Goal: Check status

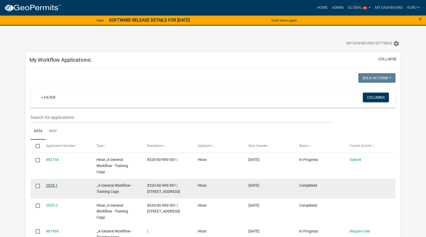
click at [50, 186] on link "2025-1" at bounding box center [52, 185] width 12 height 4
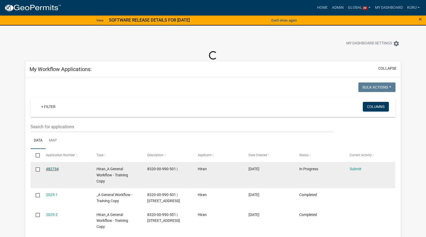
click at [49, 168] on link "482734" at bounding box center [52, 169] width 13 height 4
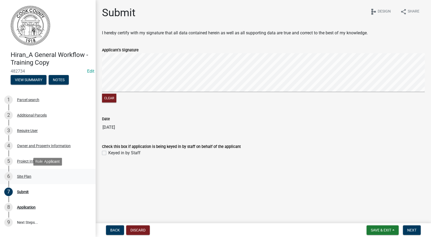
click at [19, 177] on div "Site Plan" at bounding box center [24, 176] width 14 height 4
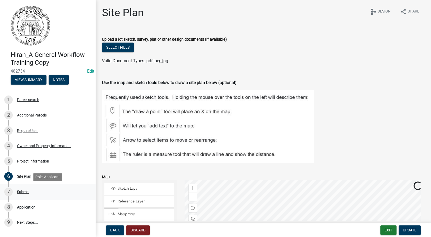
click at [21, 192] on div "Submit" at bounding box center [23, 192] width 12 height 4
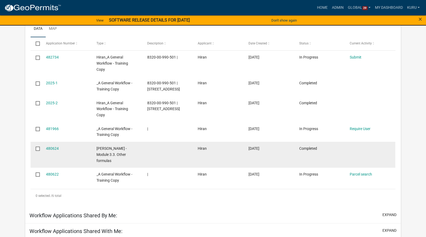
scroll to position [113, 0]
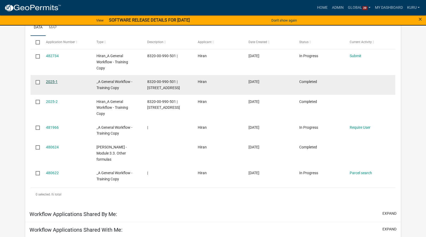
click at [49, 81] on link "2025-1" at bounding box center [52, 81] width 12 height 4
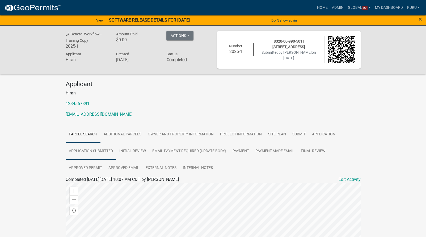
click at [91, 152] on link "Application Submitted" at bounding box center [91, 151] width 50 height 17
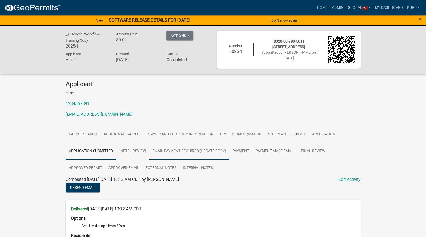
click at [197, 151] on link "Email Payment Required (update Body)" at bounding box center [189, 151] width 80 height 17
